Goal: Task Accomplishment & Management: Use online tool/utility

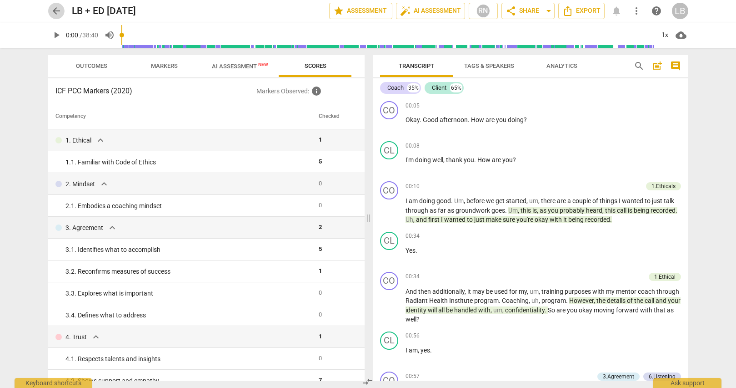
click at [58, 9] on span "arrow_back" at bounding box center [56, 10] width 11 height 11
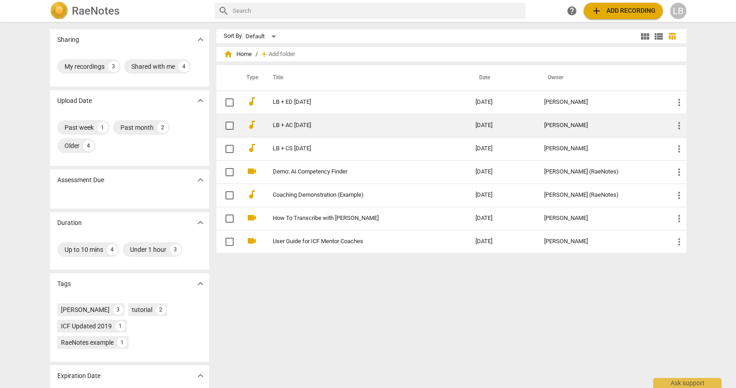
click at [298, 123] on link "LB + AC [DATE]" at bounding box center [358, 125] width 170 height 7
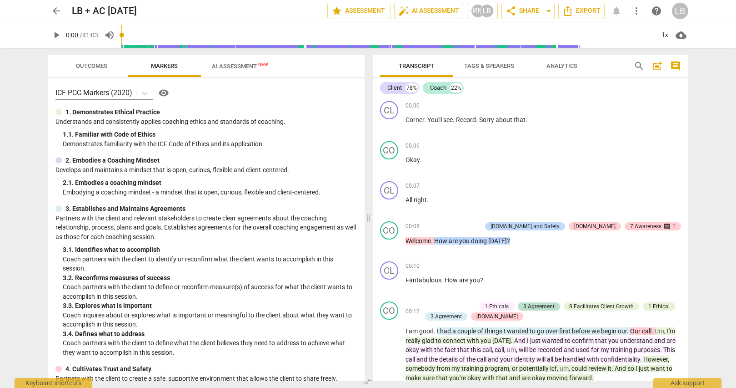
click at [94, 62] on span "Outcomes" at bounding box center [91, 65] width 31 height 7
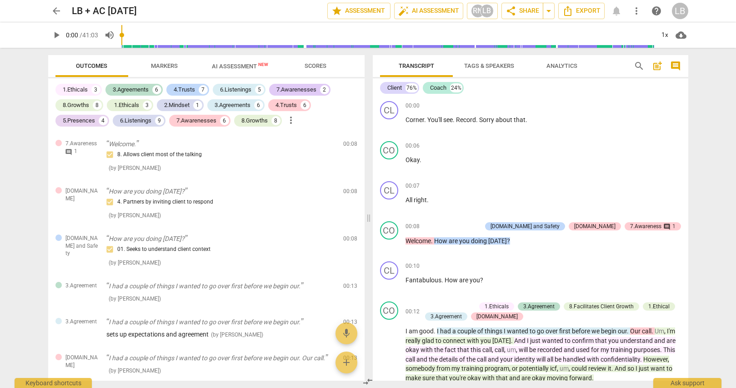
click at [94, 62] on span "Outcomes" at bounding box center [91, 66] width 53 height 12
click at [84, 90] on div "1.Ethicals" at bounding box center [75, 89] width 25 height 9
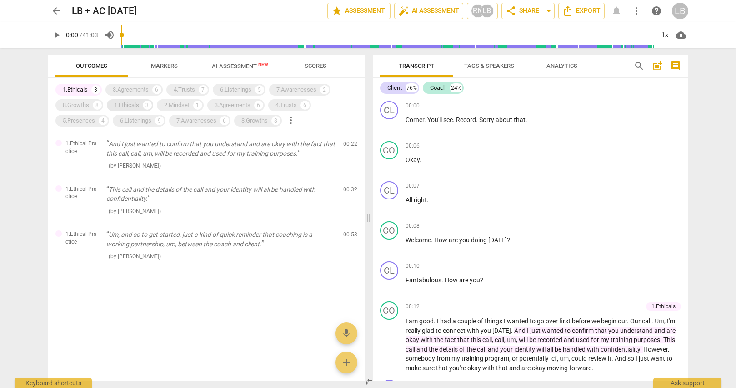
click at [130, 104] on div "1.Ethicals" at bounding box center [126, 105] width 25 height 9
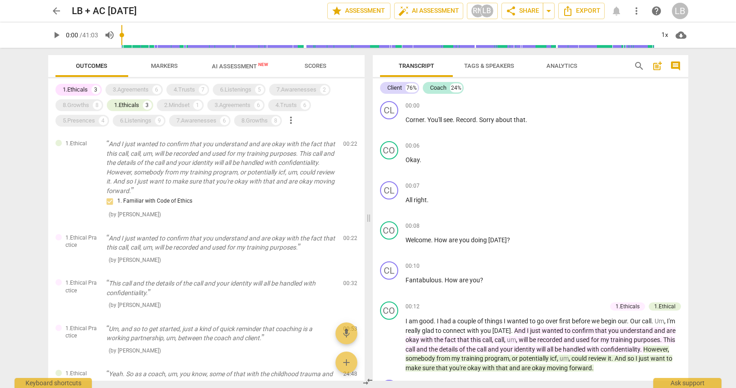
click at [76, 90] on div "1.Ethicals" at bounding box center [75, 89] width 25 height 9
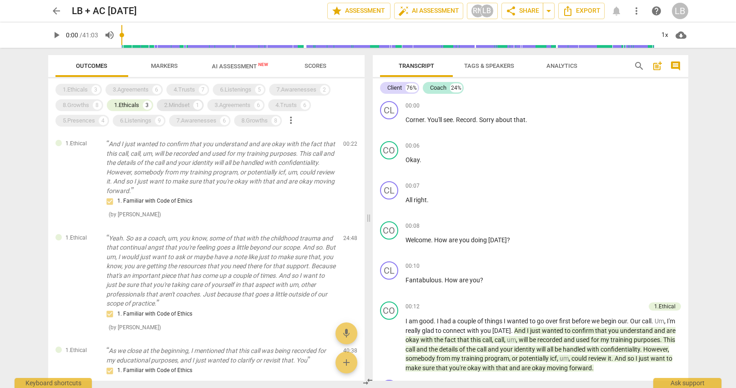
click at [164, 101] on div "2.Mindset 1" at bounding box center [180, 105] width 47 height 12
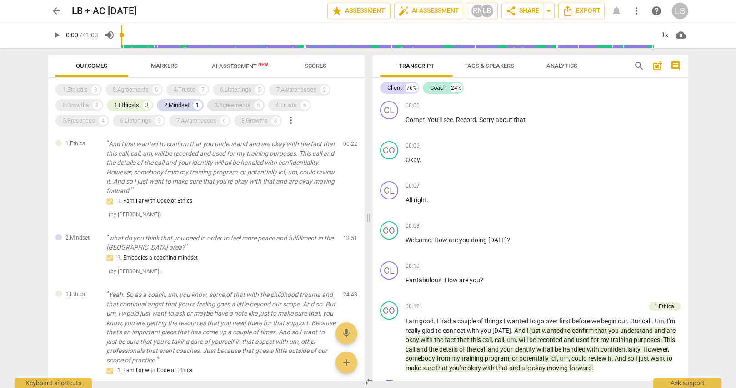
click at [221, 105] on div "3.Agreements" at bounding box center [233, 105] width 36 height 9
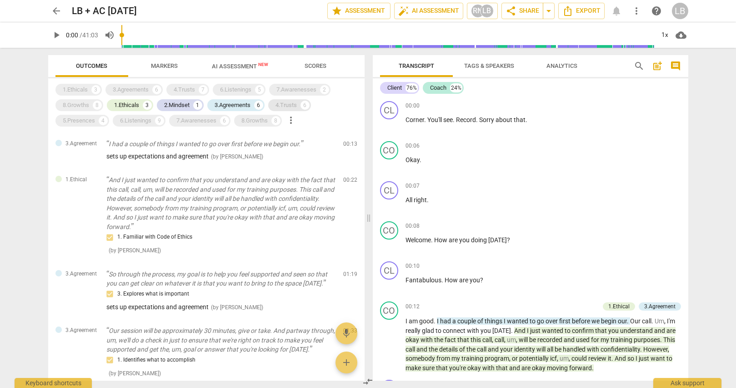
click at [277, 104] on div "4.Trusts 6" at bounding box center [289, 105] width 43 height 12
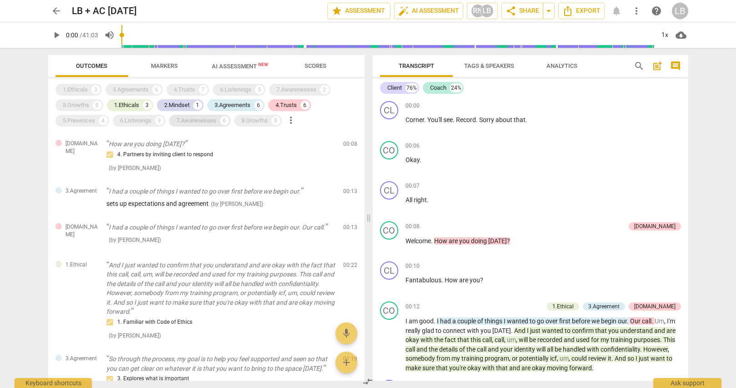
drag, startPoint x: 262, startPoint y: 118, endPoint x: 231, endPoint y: 120, distance: 31.9
click at [262, 118] on div "8.Growths" at bounding box center [255, 120] width 26 height 9
click at [217, 121] on div "7.Awarenesses" at bounding box center [197, 120] width 40 height 9
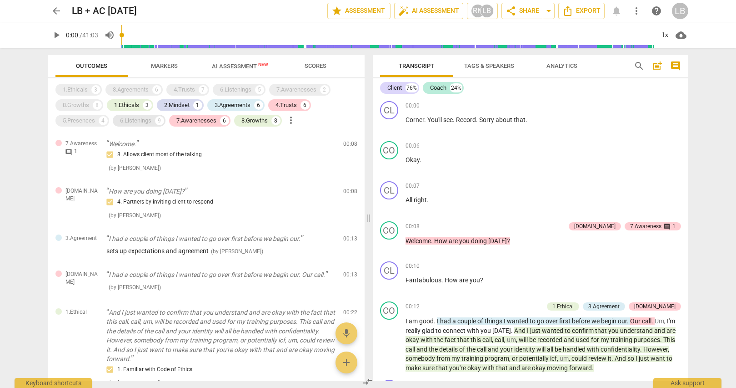
click at [137, 121] on div "6.Listenings" at bounding box center [135, 120] width 31 height 9
click at [83, 120] on div "5.Presences" at bounding box center [79, 120] width 32 height 9
click at [292, 118] on span "more_vert" at bounding box center [291, 120] width 11 height 11
click at [353, 112] on div at bounding box center [368, 194] width 736 height 388
click at [163, 66] on span "Markers" at bounding box center [164, 65] width 27 height 7
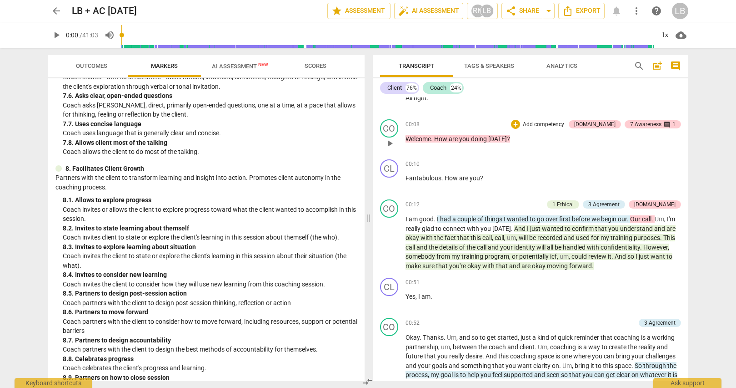
scroll to position [103, 0]
click at [603, 122] on div "[DOMAIN_NAME]" at bounding box center [595, 123] width 41 height 8
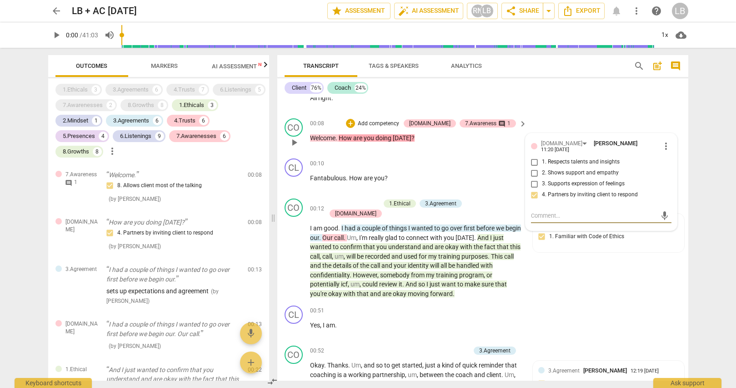
click at [661, 141] on span "more_vert" at bounding box center [666, 146] width 11 height 11
click at [669, 162] on li "Delete" at bounding box center [673, 161] width 31 height 17
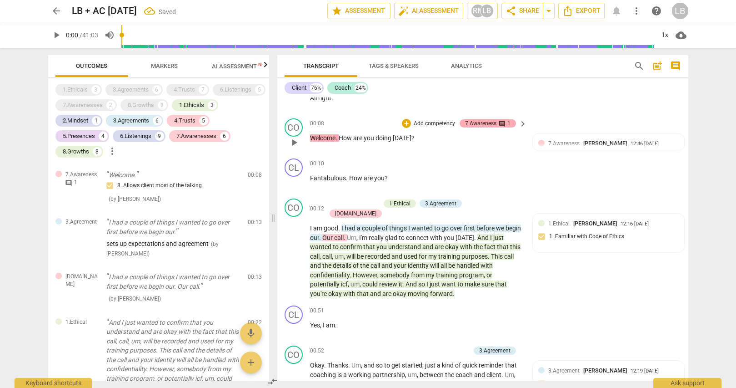
click at [510, 123] on div "7.Awareness comment 1" at bounding box center [488, 123] width 56 height 8
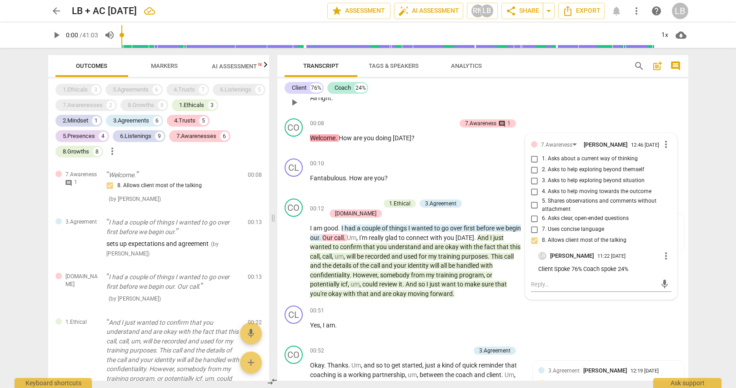
click at [445, 105] on div "00:07 + Add competency keyboard_arrow_right All right ." at bounding box center [419, 94] width 218 height 33
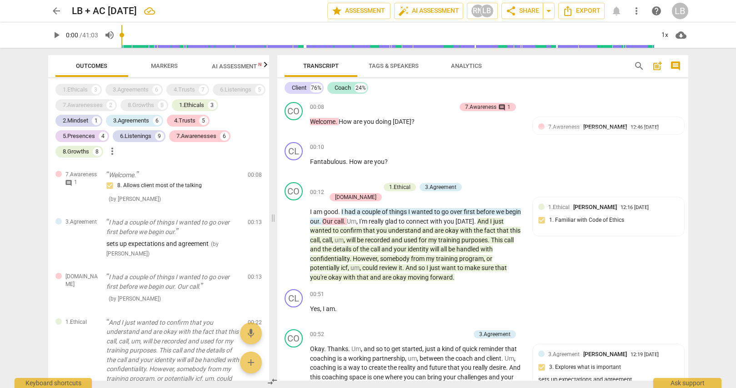
scroll to position [0, 0]
click at [710, 217] on div "arrow_back LB + AC [DATE] edit star Assessment auto_fix_high AI Assessment RN L…" at bounding box center [368, 194] width 736 height 388
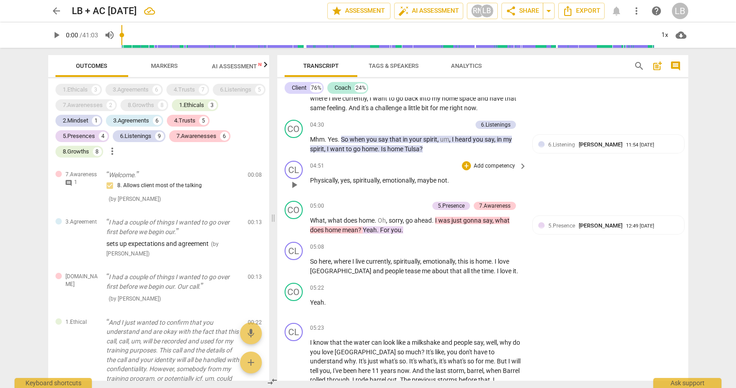
scroll to position [1120, 0]
click at [167, 66] on span "Markers" at bounding box center [164, 65] width 27 height 7
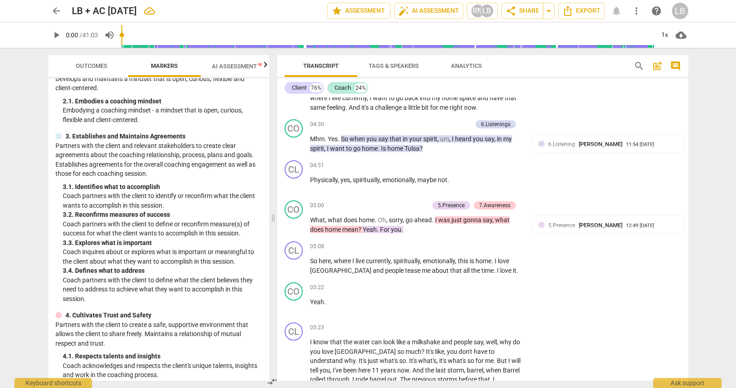
scroll to position [111, 0]
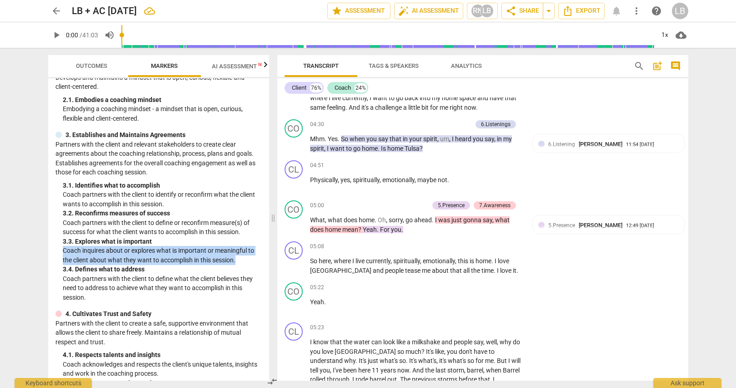
drag, startPoint x: 63, startPoint y: 244, endPoint x: 249, endPoint y: 256, distance: 186.0
click at [249, 256] on p "Coach inquires about or explores what is important or meaningful to the client …" at bounding box center [162, 255] width 199 height 19
click at [248, 256] on p "Coach inquires about or explores what is important or meaningful to the client …" at bounding box center [162, 255] width 199 height 19
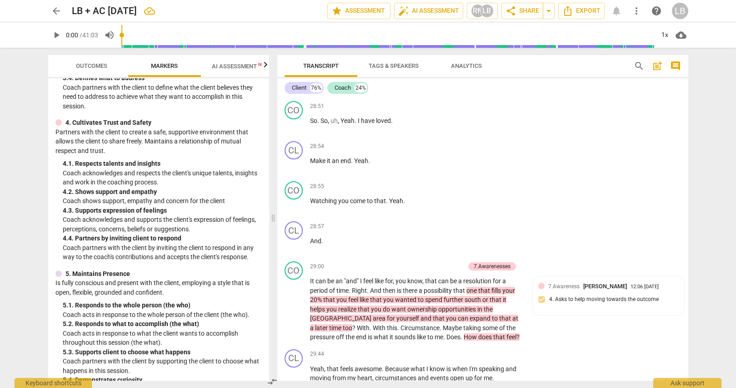
scroll to position [333, 0]
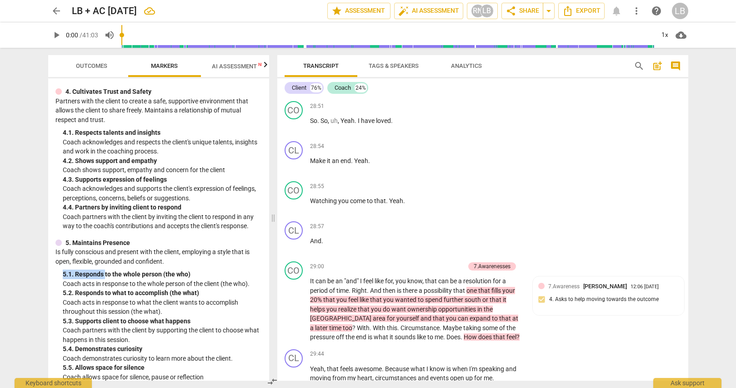
drag, startPoint x: 60, startPoint y: 263, endPoint x: 105, endPoint y: 266, distance: 44.7
click at [105, 266] on div "5. Maintains Presence Is fully conscious and present with the client, employing…" at bounding box center [158, 310] width 207 height 144
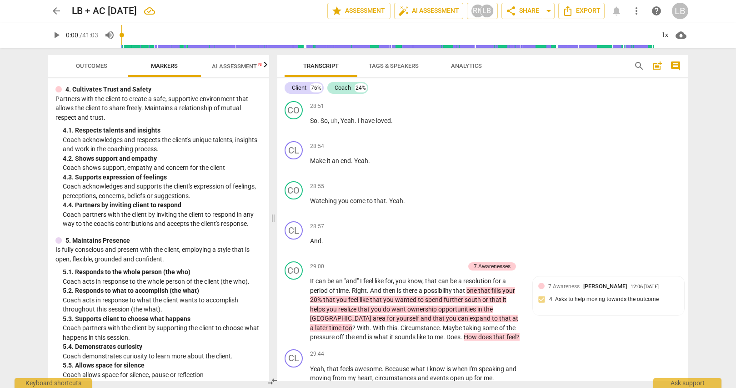
click at [111, 267] on div "5. 1. Responds to the whole person (the who)" at bounding box center [162, 272] width 199 height 10
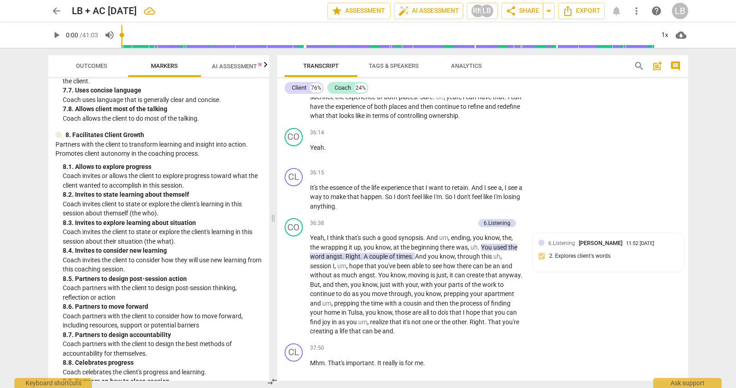
scroll to position [1097, 0]
drag, startPoint x: 121, startPoint y: 223, endPoint x: 86, endPoint y: 221, distance: 34.2
click at [86, 247] on div "8. 4. Invites to consider new learning" at bounding box center [162, 252] width 199 height 10
click at [202, 200] on p "Coach invites client to state or explore the client's learning in this session …" at bounding box center [162, 209] width 199 height 19
click at [139, 191] on div "8. 2. Invites to state learning about themself" at bounding box center [162, 196] width 199 height 10
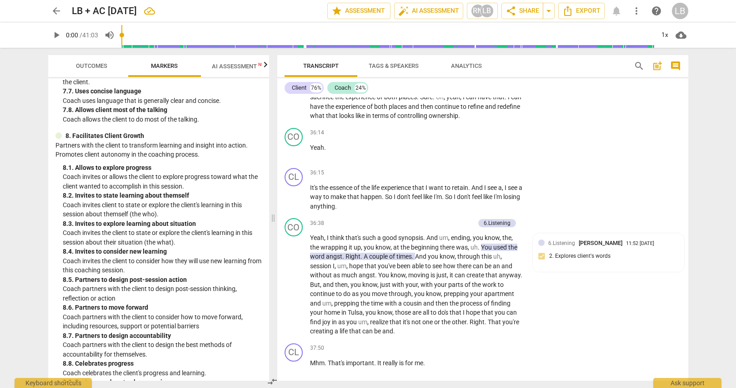
click at [142, 200] on p "Coach invites client to state or explore the client's learning in this session …" at bounding box center [162, 209] width 199 height 19
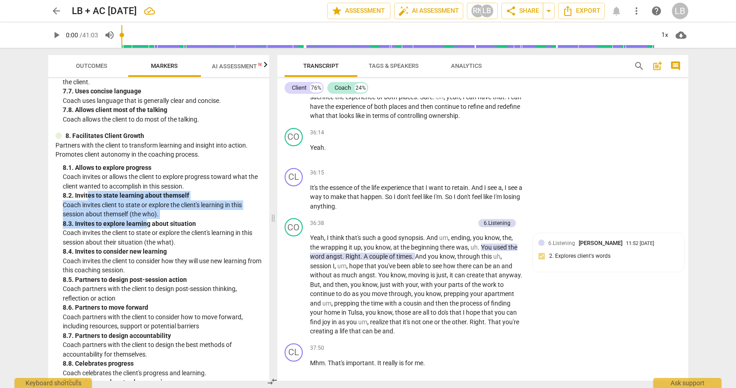
drag, startPoint x: 88, startPoint y: 167, endPoint x: 145, endPoint y: 195, distance: 63.3
click at [145, 195] on div "8. Facilitates Client Growth Partners with the client to transform learning and…" at bounding box center [158, 268] width 207 height 274
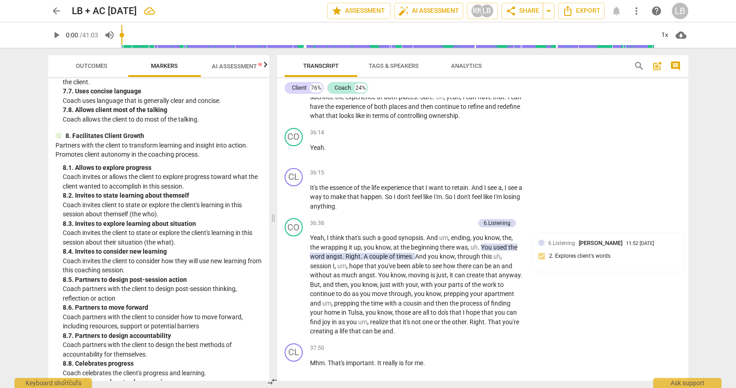
click at [200, 219] on div "8. 3. Invites to explore learning about situation" at bounding box center [162, 224] width 199 height 10
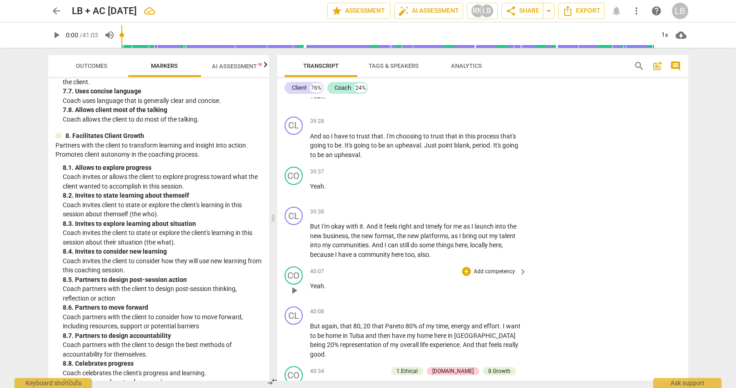
scroll to position [10015, 0]
click at [54, 9] on span "arrow_back" at bounding box center [56, 10] width 11 height 11
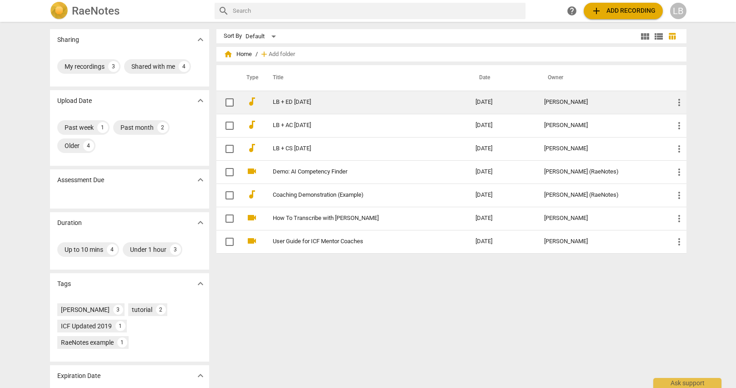
click at [280, 102] on link "LB + ED [DATE]" at bounding box center [358, 102] width 170 height 7
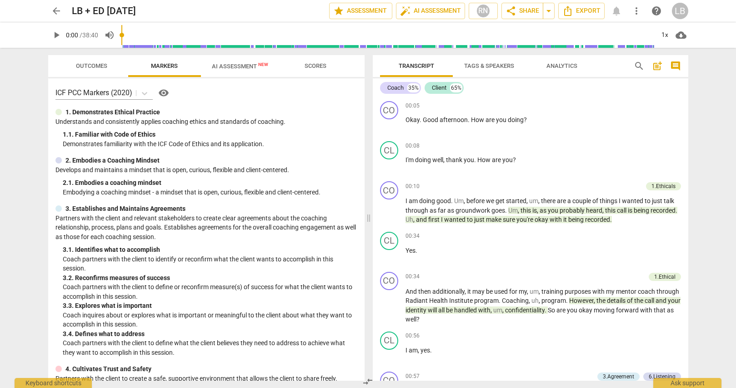
click at [82, 64] on span "Outcomes" at bounding box center [91, 65] width 31 height 7
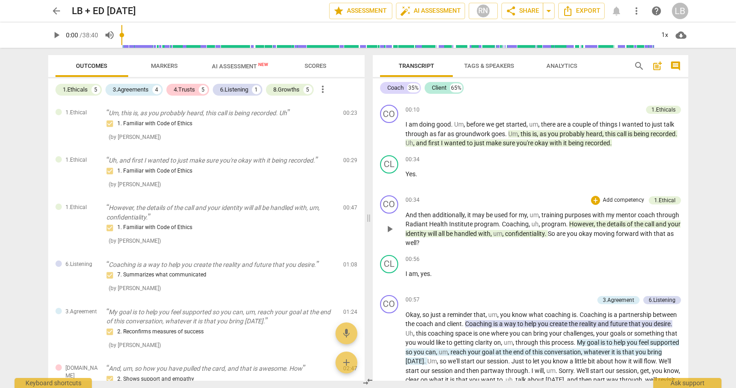
scroll to position [67, 0]
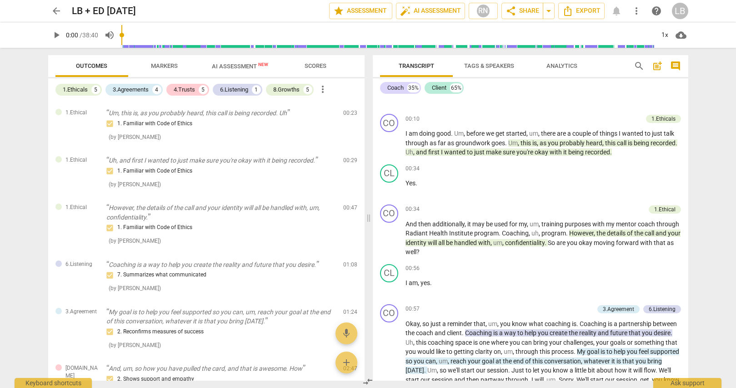
click at [168, 69] on span "Markers" at bounding box center [164, 66] width 49 height 12
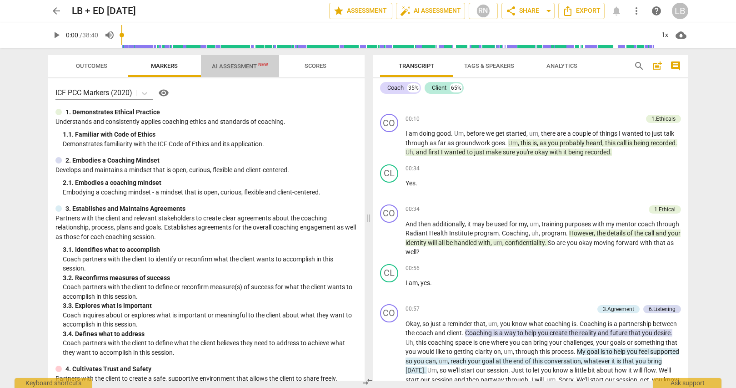
click at [235, 65] on span "AI Assessment New" at bounding box center [240, 66] width 56 height 7
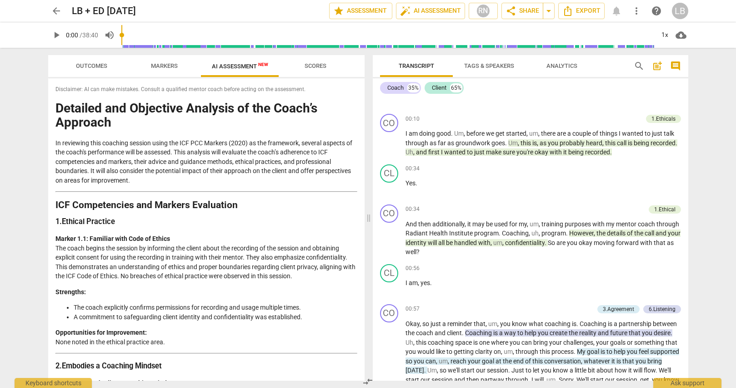
click at [321, 63] on span "Scores" at bounding box center [316, 65] width 22 height 7
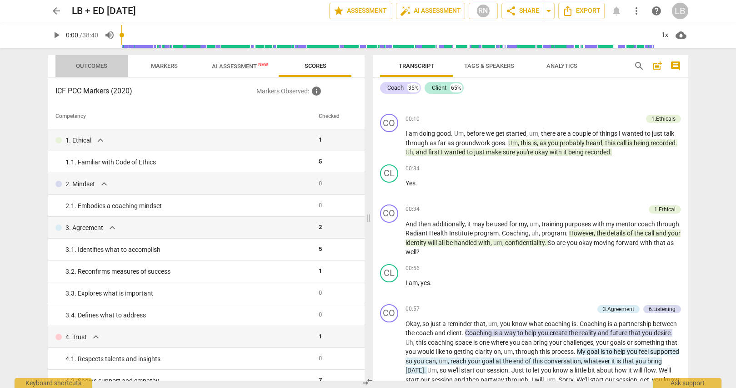
click at [101, 62] on span "Outcomes" at bounding box center [91, 66] width 53 height 12
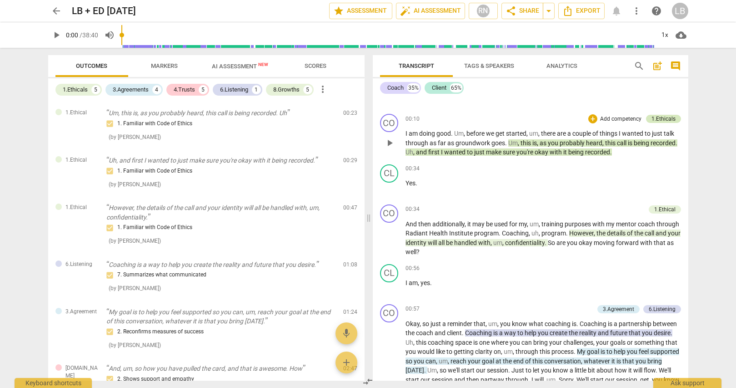
click at [668, 117] on div "1.Ethicals" at bounding box center [664, 119] width 24 height 8
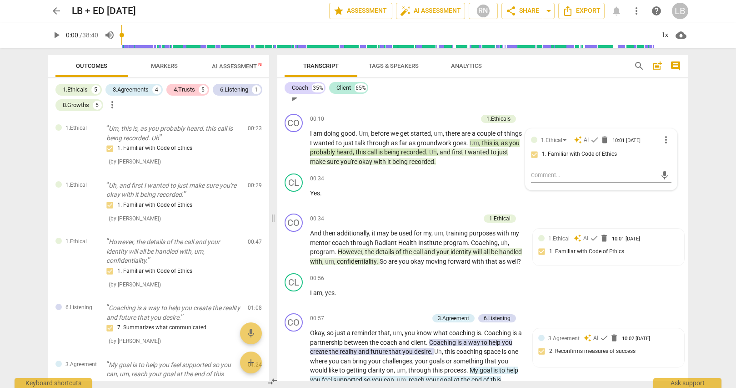
click at [551, 103] on div "CL play_arrow pause 00:08 + Add competency keyboard_arrow_right I'm doing well …" at bounding box center [482, 90] width 411 height 40
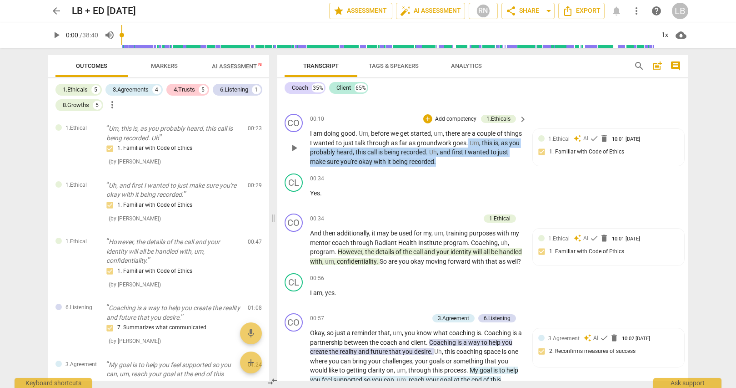
drag, startPoint x: 487, startPoint y: 141, endPoint x: 515, endPoint y: 157, distance: 32.6
click at [515, 157] on p "I am doing good . Um , before we get started , um , there are a couple of thing…" at bounding box center [416, 147] width 213 height 37
click at [457, 148] on div "+" at bounding box center [457, 148] width 9 height 9
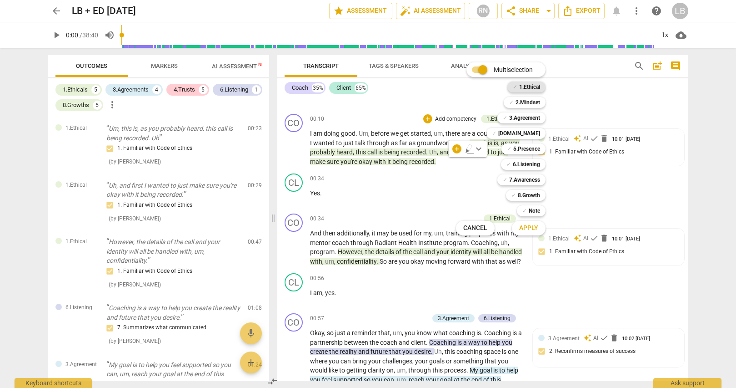
click at [534, 89] on b "1.Ethical" at bounding box center [529, 86] width 21 height 11
click at [166, 65] on div at bounding box center [368, 194] width 736 height 388
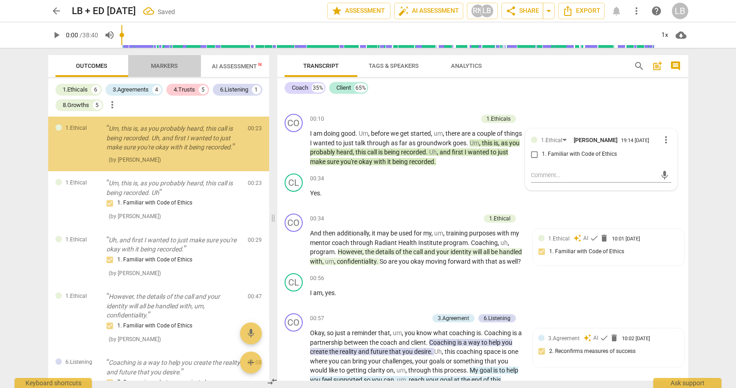
click at [166, 65] on span "Markers" at bounding box center [164, 65] width 27 height 7
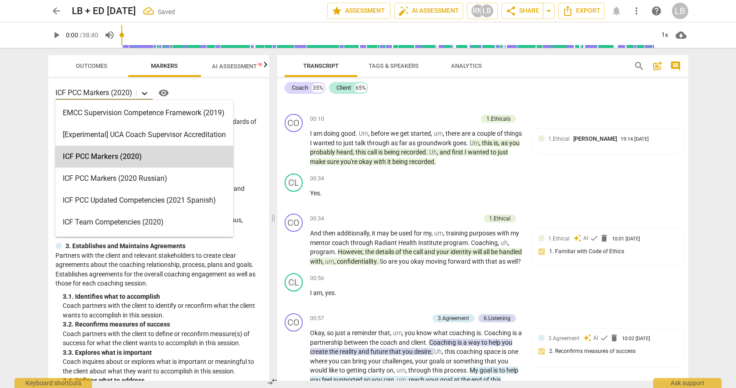
click at [146, 92] on icon at bounding box center [144, 93] width 9 height 9
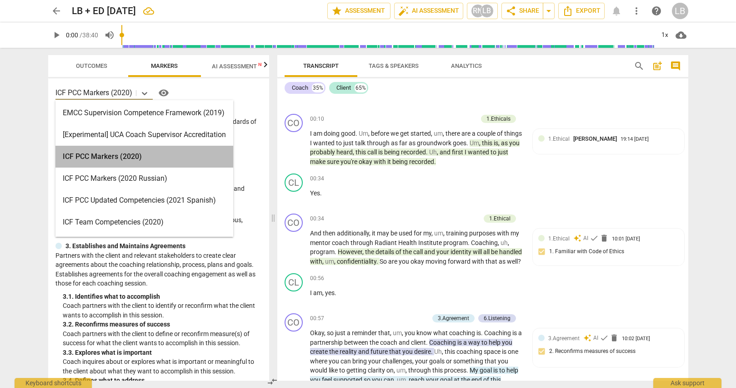
click at [134, 151] on div "ICF PCC Markers (2020)" at bounding box center [144, 157] width 178 height 22
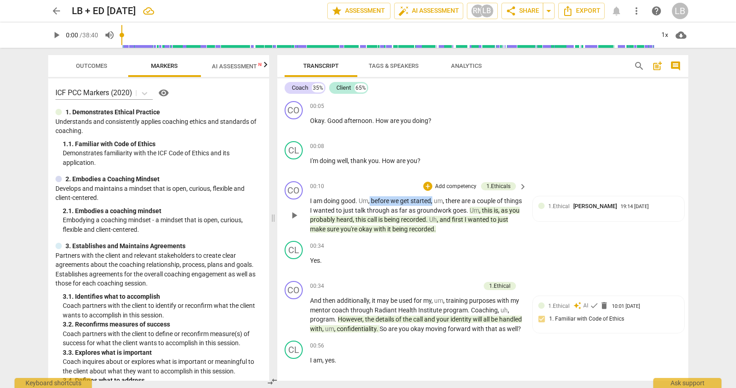
drag, startPoint x: 370, startPoint y: 201, endPoint x: 434, endPoint y: 203, distance: 63.7
click at [434, 203] on p "I am doing good . Um , before we get started , um , there are a couple of thing…" at bounding box center [416, 214] width 213 height 37
click at [442, 189] on div "+" at bounding box center [443, 188] width 9 height 9
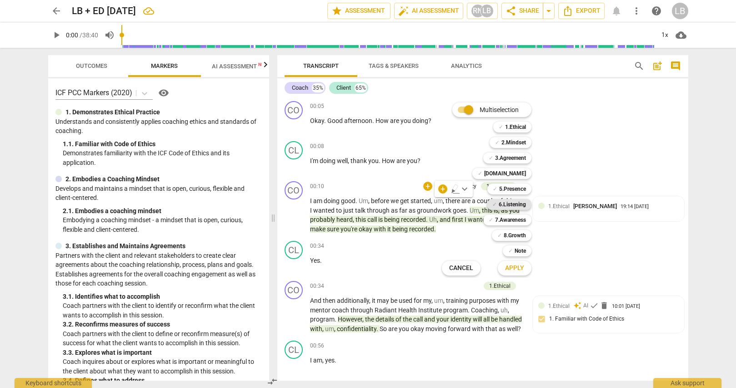
click at [507, 202] on b "6.Listening" at bounding box center [512, 204] width 27 height 11
click at [525, 267] on button "Apply" at bounding box center [515, 268] width 34 height 16
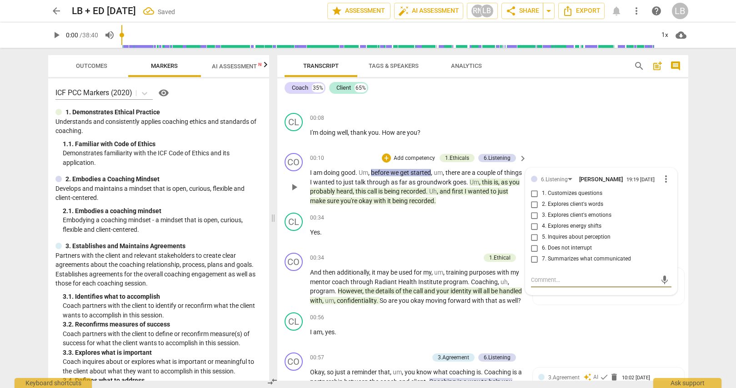
scroll to position [29, 0]
click at [564, 177] on div "6.Listening" at bounding box center [554, 178] width 27 height 9
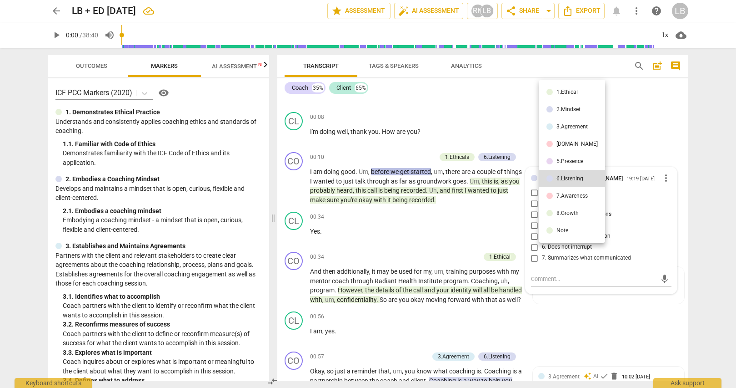
click at [564, 193] on div "7.Awareness" at bounding box center [572, 195] width 31 height 5
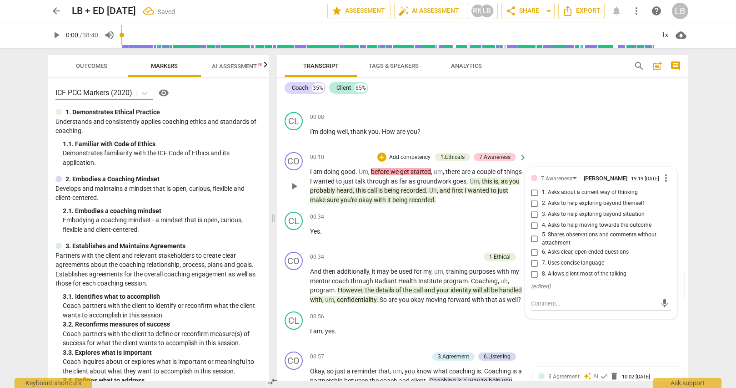
click at [535, 275] on input "8. Allows client most of the talking" at bounding box center [535, 273] width 15 height 11
checkbox input "true"
click at [552, 301] on textarea at bounding box center [594, 303] width 126 height 9
type textarea "C"
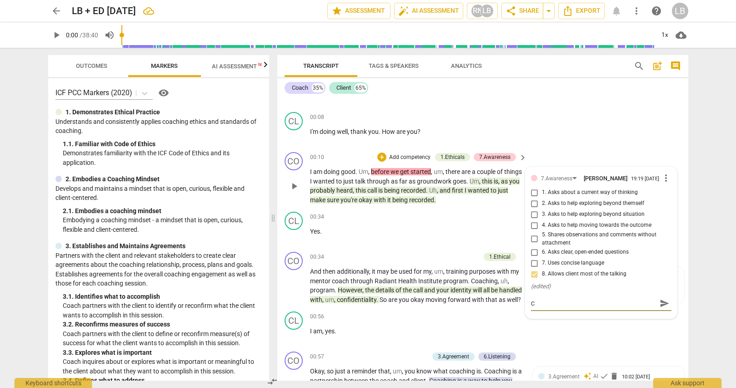
type textarea "Ca"
type textarea "[PERSON_NAME]"
type textarea "Caoc"
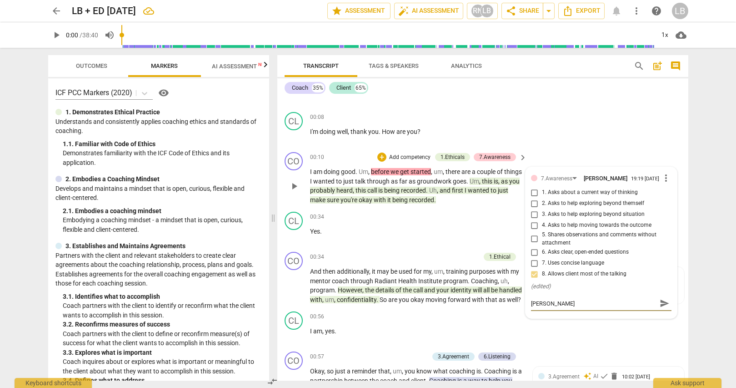
type textarea "Caoc"
type textarea "Caoch"
type textarea "Caoc"
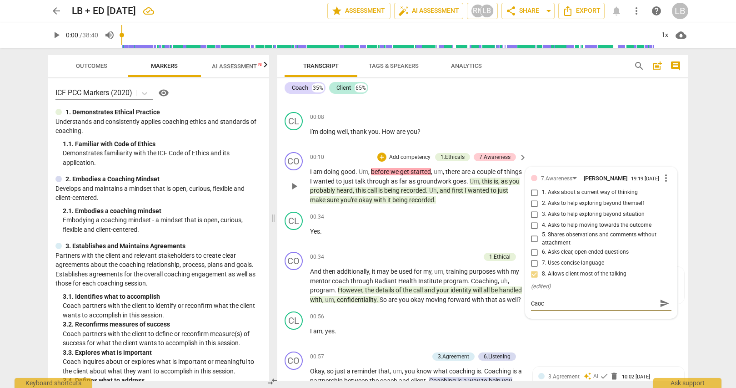
type textarea "[PERSON_NAME]"
type textarea "Ca"
type textarea "C"
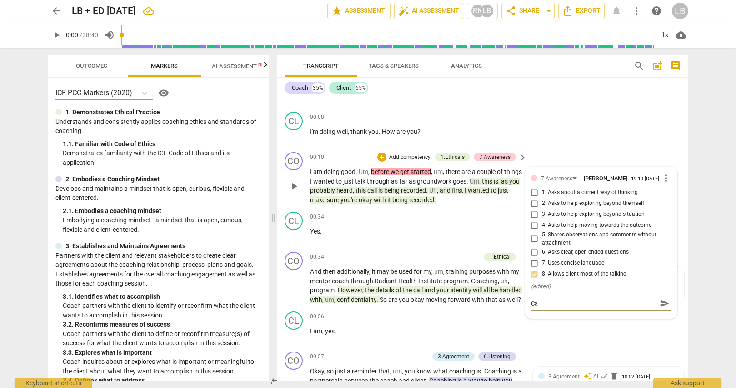
type textarea "C"
type textarea "Co"
type textarea "Coa"
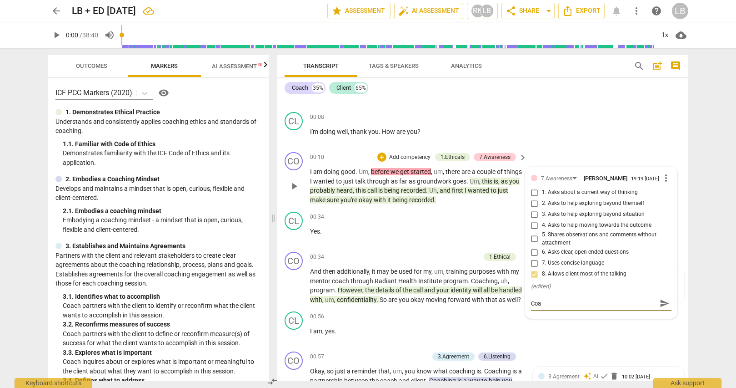
type textarea "Coac"
type textarea "Coach"
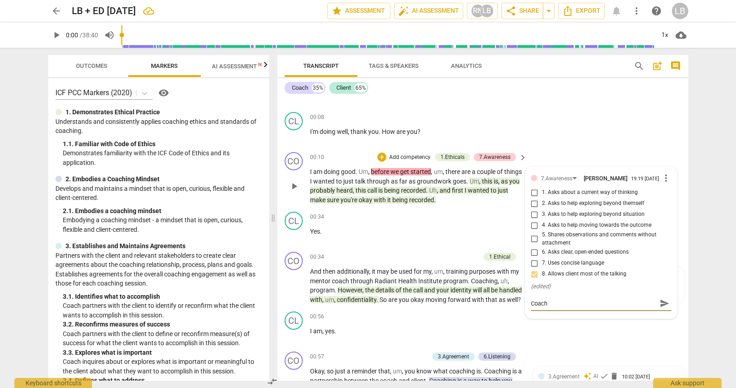
type textarea "Coach"
type textarea "Coach 3"
type textarea "Coach 35"
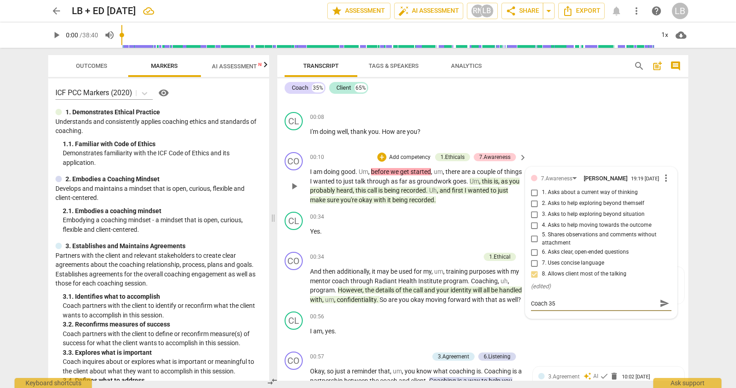
type textarea "Coach 35%"
type textarea "Coach 35% a"
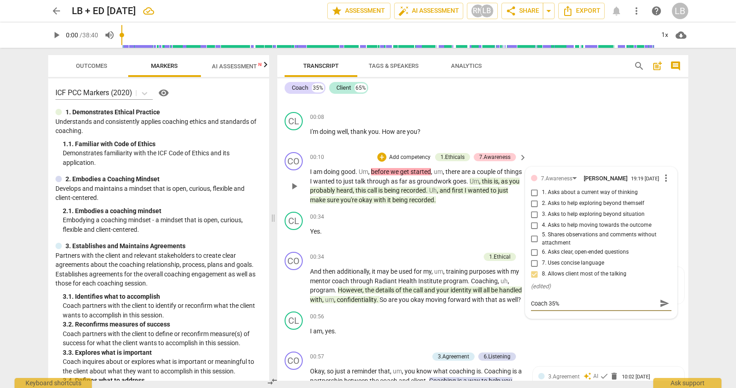
type textarea "Coach 35% a"
type textarea "Coach 35% an"
type textarea "Coach 35% and"
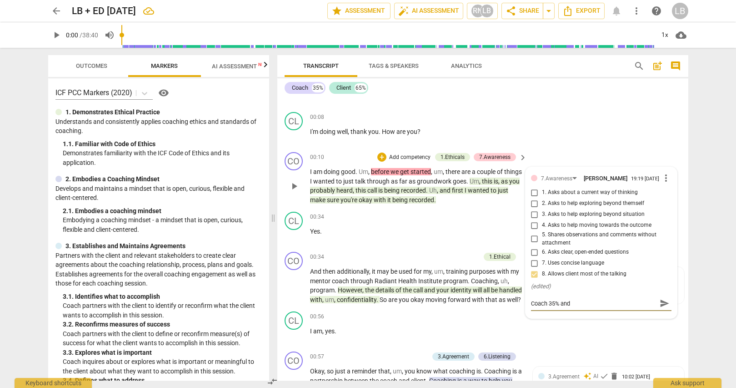
type textarea "Coach 35% and"
type textarea "Coach 35% an"
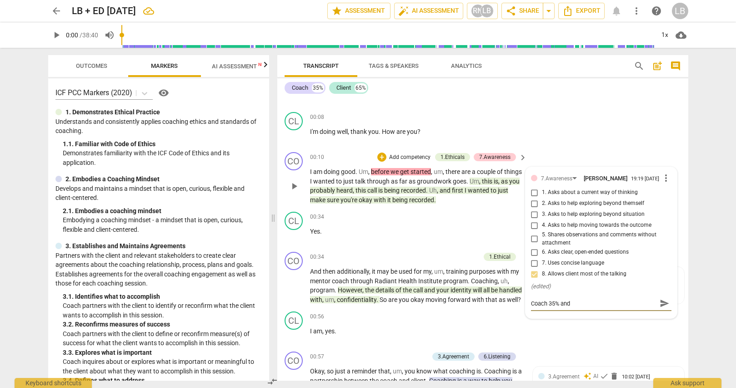
type textarea "Coach 35% an"
type textarea "Coach 35% a"
type textarea "Coach 35%"
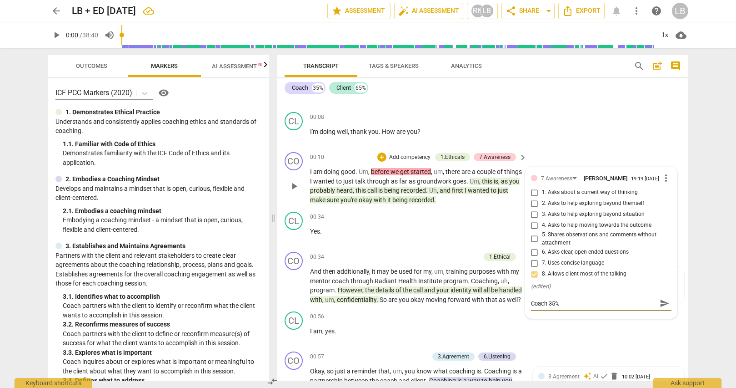
type textarea "Coach 35%"
type textarea "Coach 35"
type textarea "Coach 3"
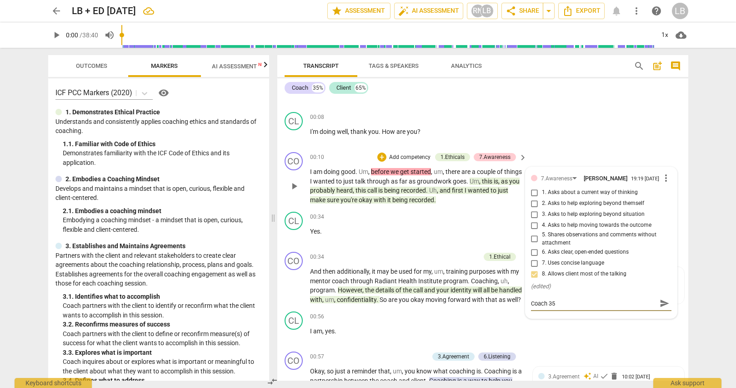
type textarea "Coach 3"
type textarea "Coach"
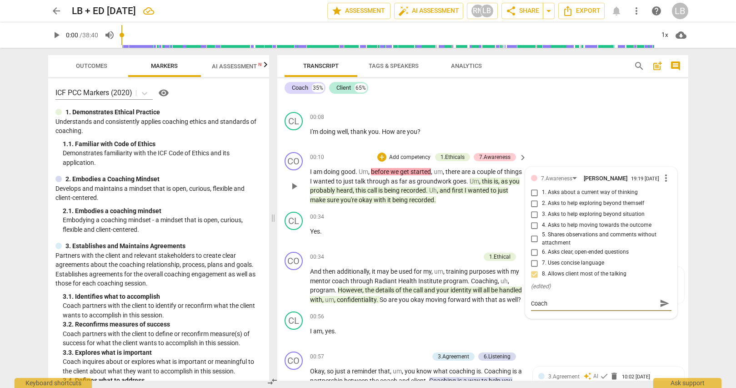
type textarea "Coac"
type textarea "Coa"
type textarea "Co"
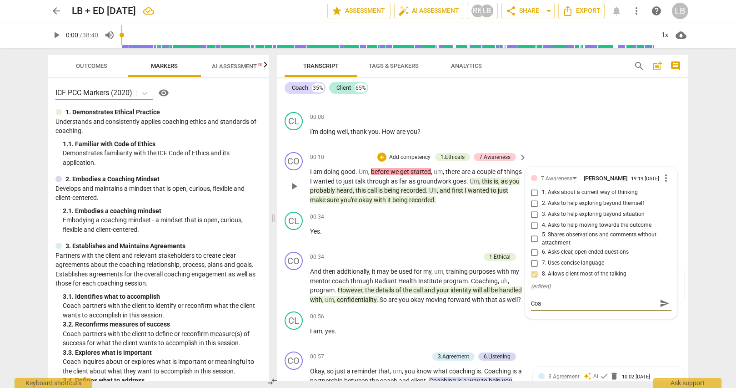
type textarea "Co"
type textarea "C"
type textarea "Cl"
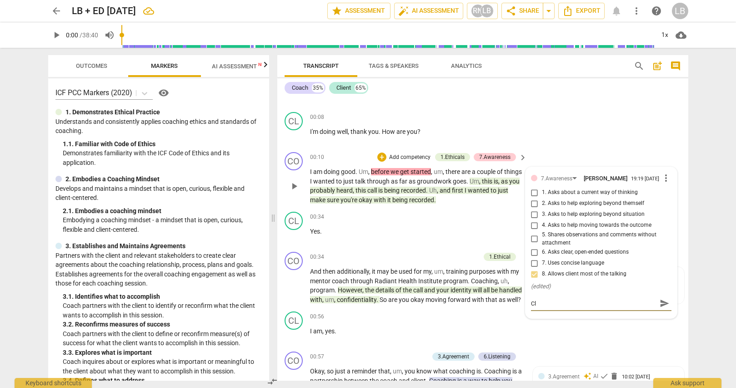
type textarea "Cli"
type textarea "Clie"
type textarea "Clien"
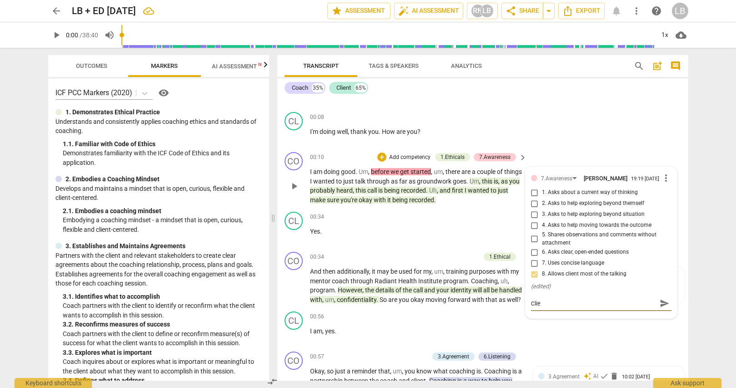
type textarea "Clien"
type textarea "Client"
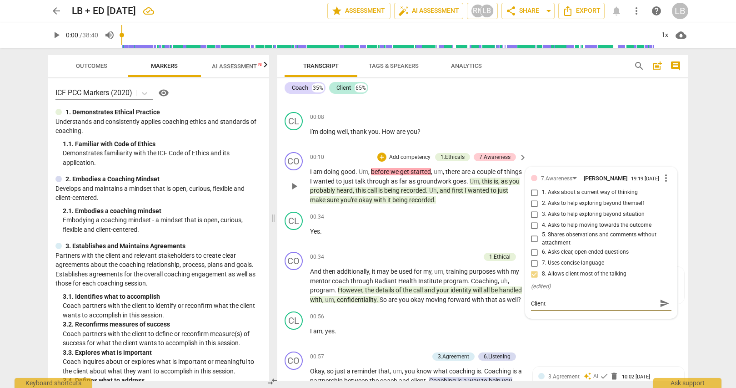
type textarea "Client s"
type textarea "Client sp"
type textarea "Client spo"
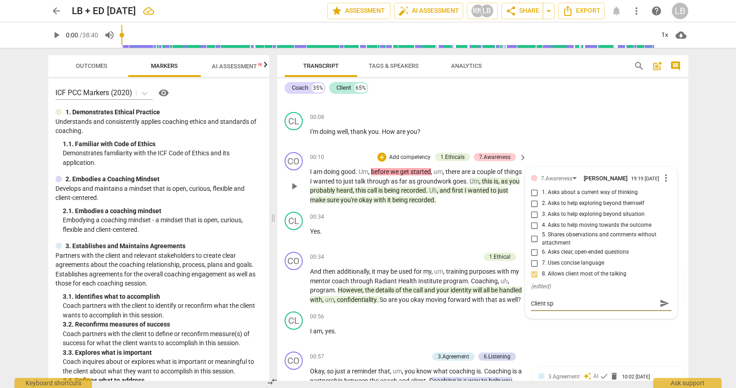
type textarea "Client spo"
type textarea "Client spok"
type textarea "Client spoke"
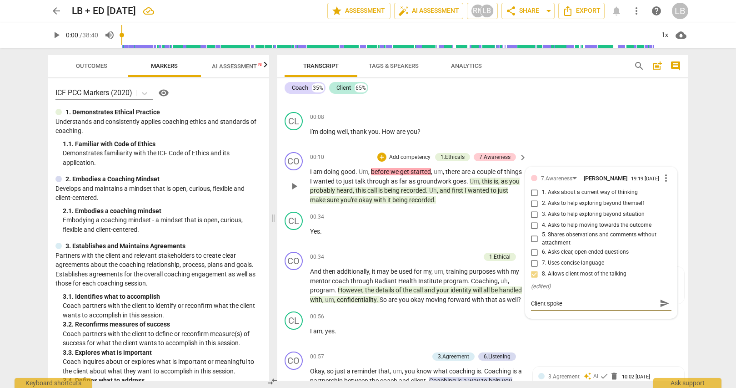
type textarea "Client spoke"
type textarea "Client spoke 6"
type textarea "Client spoke 65"
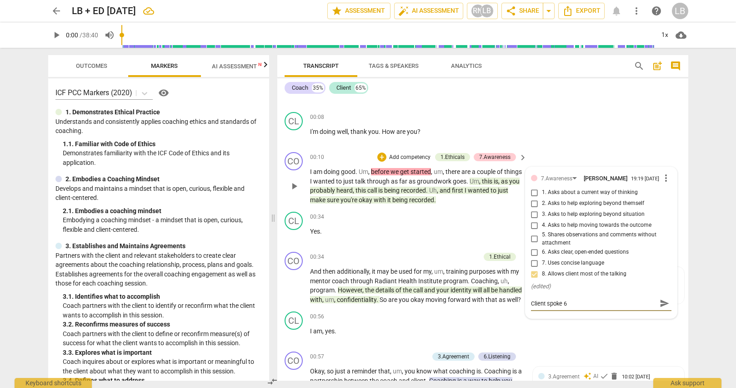
type textarea "Client spoke 65"
type textarea "Client spoke 65$"
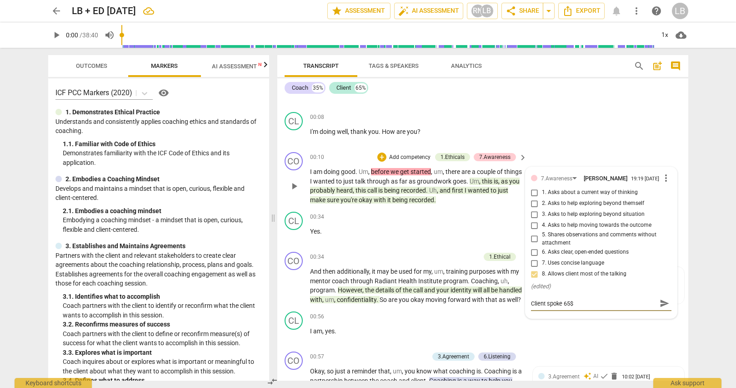
type textarea "Client spoke 65$"
type textarea "Client spoke 65"
type textarea "Client spoke 65%"
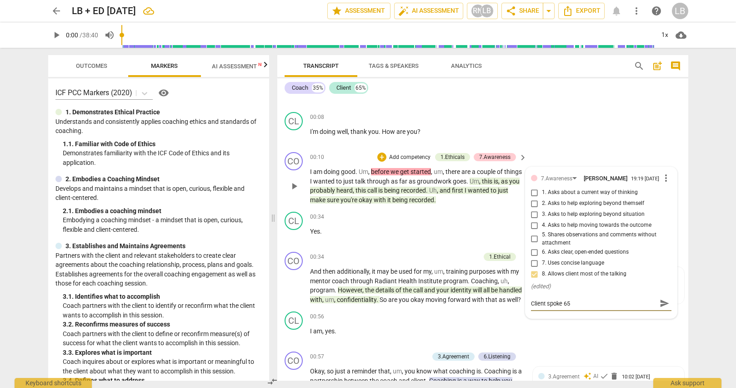
type textarea "Client spoke 65%"
type textarea "Client spoke 65% a"
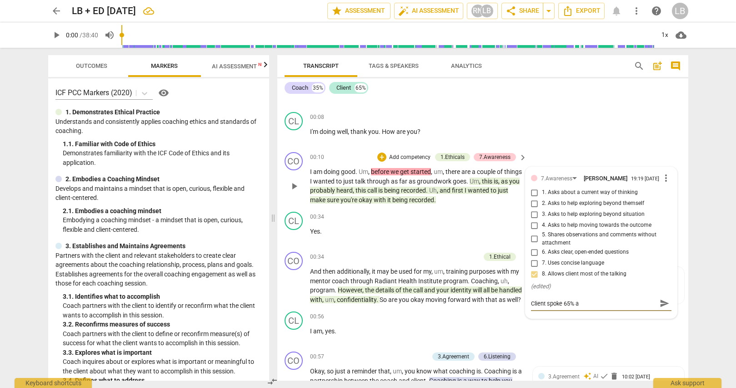
type textarea "Client spoke 65% an"
type textarea "Client spoke 65% and"
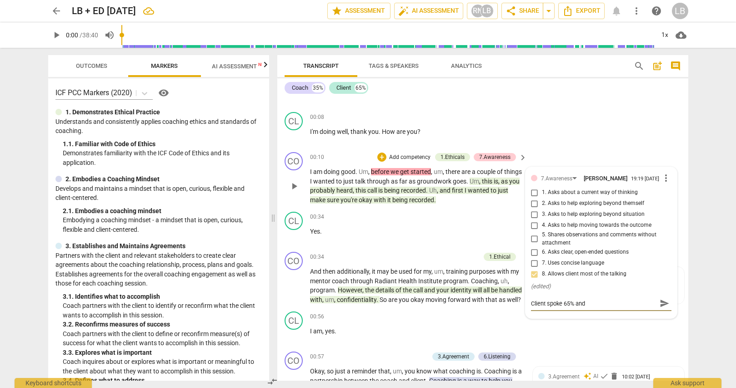
type textarea "Client spoke 65% and"
type textarea "Client spoke 65% and C"
type textarea "Client spoke 65% and Co"
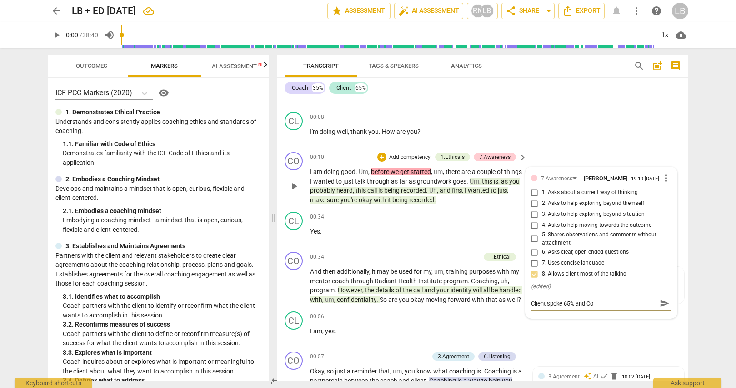
type textarea "Client spoke 65% and Coa"
type textarea "Client spoke 65% and Coac"
type textarea "Client spoke 65% and Coach"
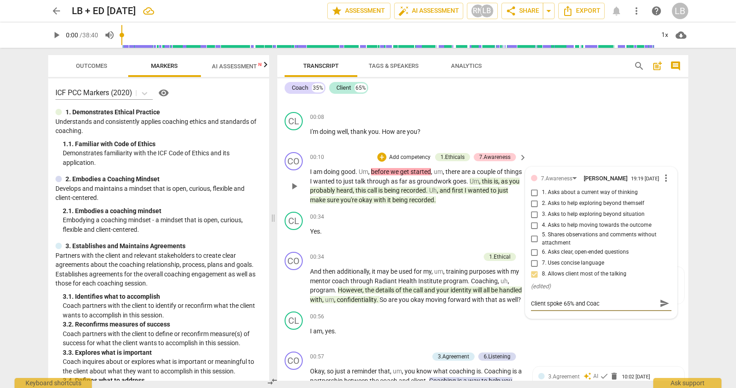
type textarea "Client spoke 65% and Coach"
type textarea "Client spoke 65% and Coach s"
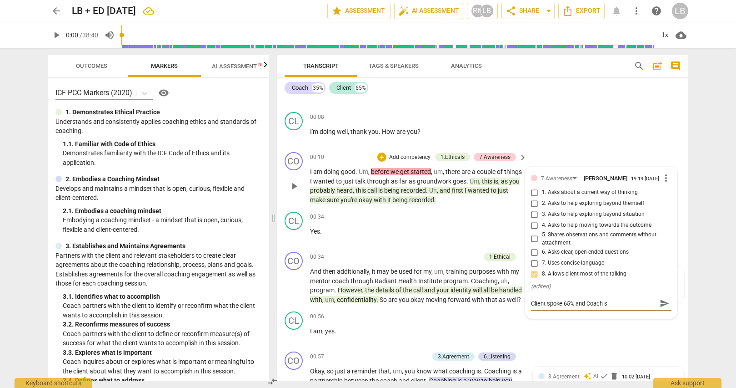
type textarea "Client spoke 65% and Coach sp"
type textarea "Client spoke 65% and Coach spo"
type textarea "Client spoke 65% and Coach spok"
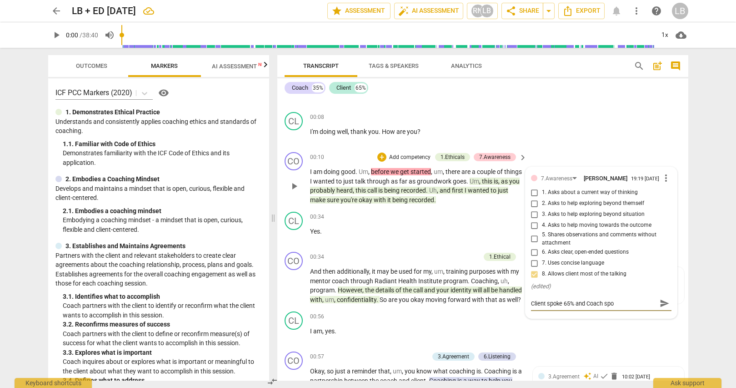
type textarea "Client spoke 65% and Coach spok"
type textarea "Client spoke 65% and Coach spoke"
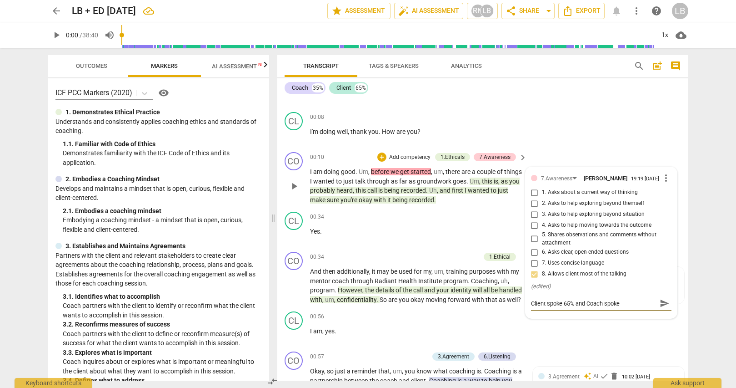
type textarea "Client spoke 65% and Coach spoke 3"
type textarea "Client spoke 65% and Coach spoke 35"
type textarea "Client spoke 65% and Coach spoke 35%"
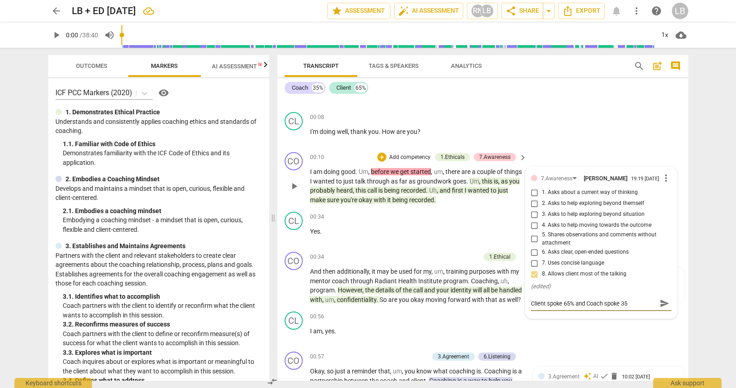
type textarea "Client spoke 65% and Coach spoke 35%"
click at [662, 308] on span "send" at bounding box center [665, 308] width 10 height 10
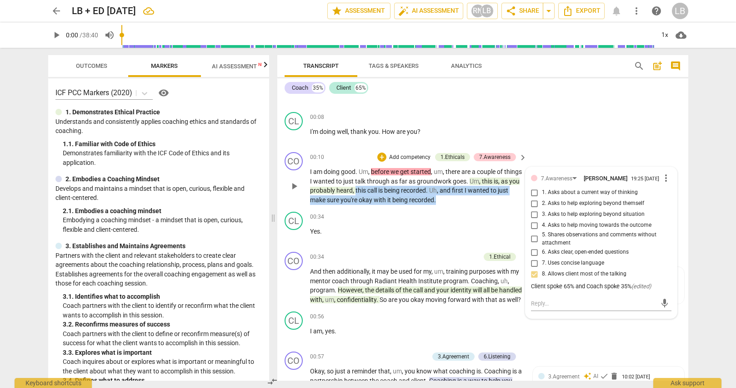
drag, startPoint x: 458, startPoint y: 200, endPoint x: 374, endPoint y: 189, distance: 84.4
click at [374, 189] on p "I am doing good . Um , before we get started , um , there are a couple of thing…" at bounding box center [416, 185] width 213 height 37
click at [455, 187] on div "+" at bounding box center [457, 186] width 9 height 9
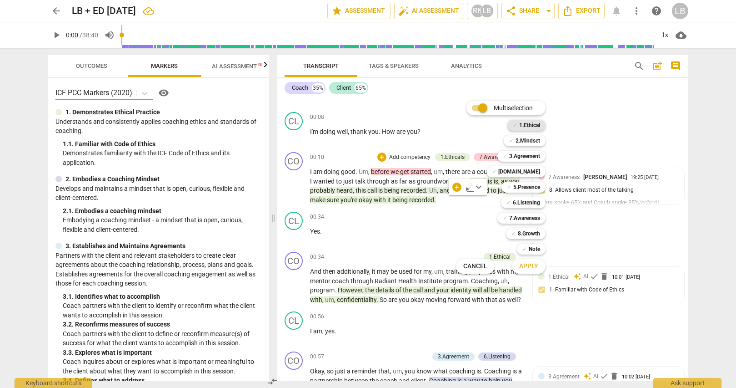
click at [542, 125] on div "✓ 1.Ethical" at bounding box center [527, 125] width 38 height 11
click at [538, 266] on span "Apply" at bounding box center [528, 266] width 19 height 9
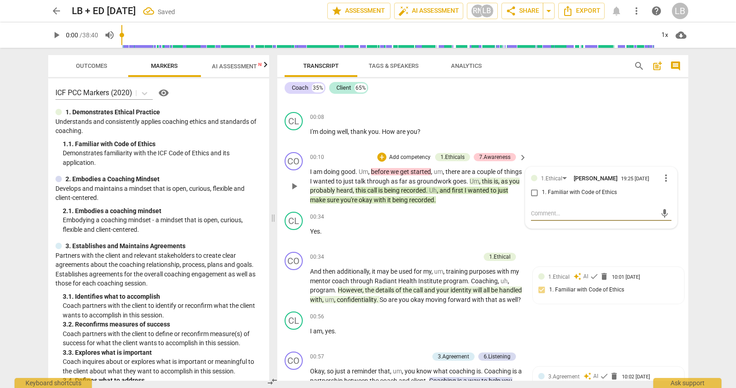
click at [533, 193] on input "1. Familiar with Code of Ethics" at bounding box center [535, 192] width 15 height 11
checkbox input "true"
click at [537, 232] on div "CL play_arrow pause 00:34 + Add competency keyboard_arrow_right Yes ." at bounding box center [482, 228] width 411 height 40
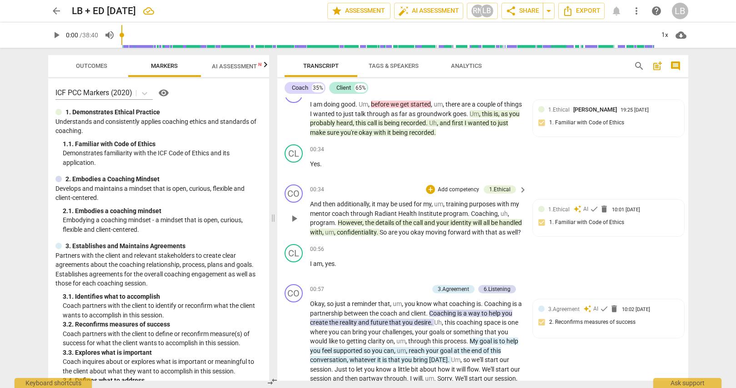
scroll to position [97, 0]
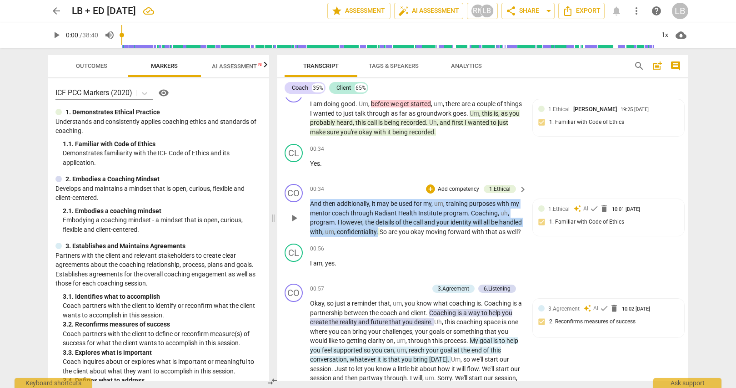
drag, startPoint x: 311, startPoint y: 203, endPoint x: 402, endPoint y: 230, distance: 95.0
click at [402, 230] on p "And then additionally , it may be used for my , um , training purposes with my …" at bounding box center [416, 217] width 213 height 37
click at [412, 217] on div "+" at bounding box center [412, 217] width 9 height 9
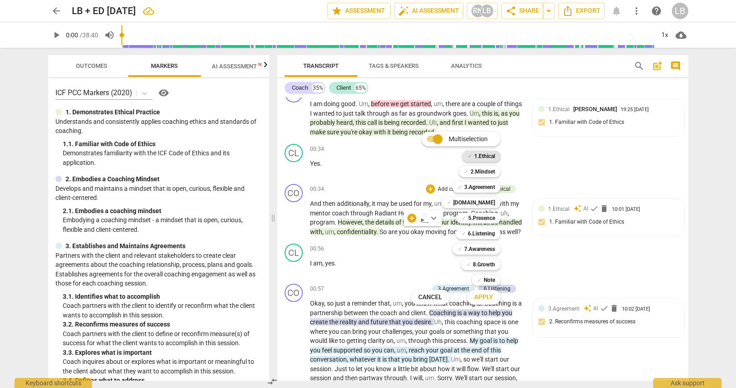
click at [488, 155] on b "1.Ethical" at bounding box center [484, 156] width 21 height 11
click at [478, 301] on span "Apply" at bounding box center [483, 296] width 19 height 9
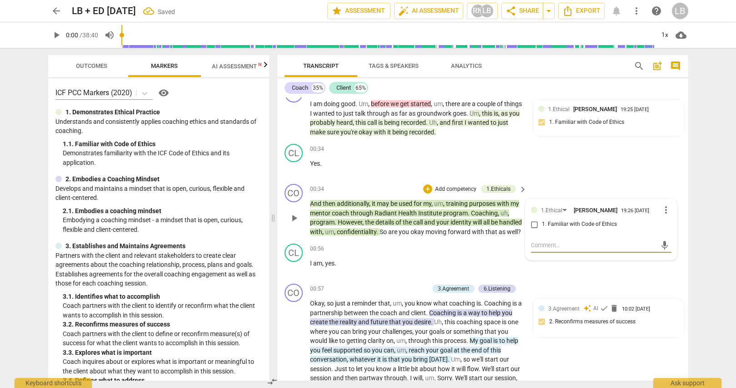
click at [534, 223] on input "1. Familiar with Code of Ethics" at bounding box center [535, 224] width 15 height 11
checkbox input "true"
click at [596, 186] on div "CO play_arrow pause 00:34 + Add competency 1.Ethicals keyboard_arrow_right And …" at bounding box center [482, 210] width 411 height 60
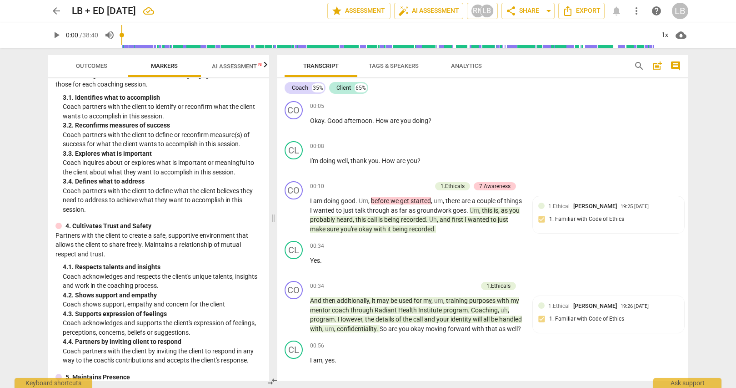
scroll to position [216, 0]
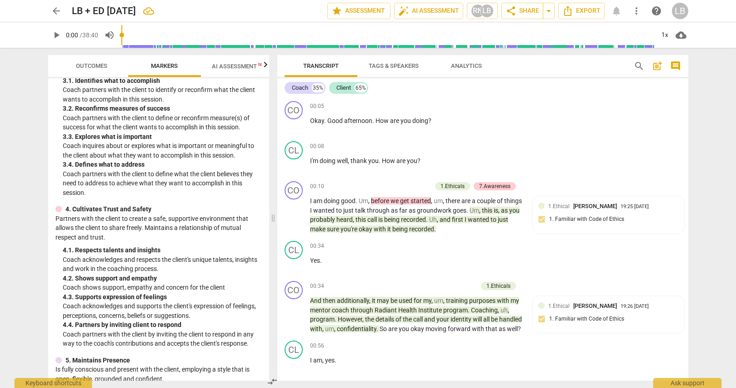
click at [231, 63] on span "AI Assessment New" at bounding box center [240, 66] width 56 height 7
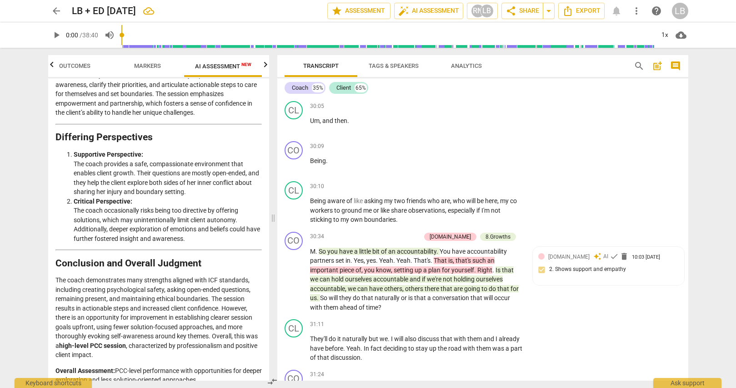
scroll to position [4863, 0]
drag, startPoint x: 354, startPoint y: 256, endPoint x: 411, endPoint y: 258, distance: 57.4
click at [411, 258] on p "M . So you have a little bit of an accountability . You have accountability par…" at bounding box center [416, 279] width 213 height 66
click at [354, 257] on span "Yes" at bounding box center [359, 259] width 10 height 7
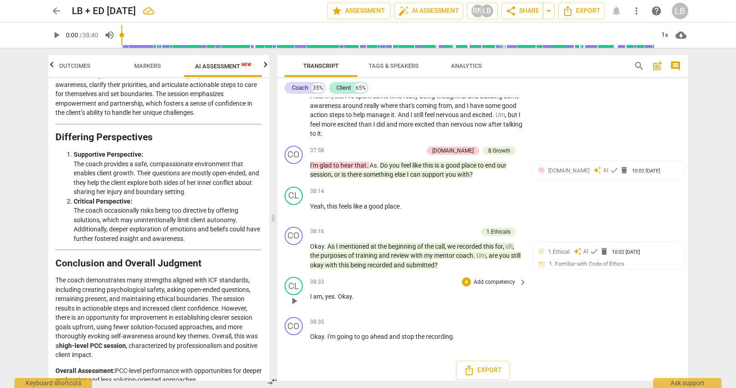
scroll to position [0, 0]
